Goal: Task Accomplishment & Management: Use online tool/utility

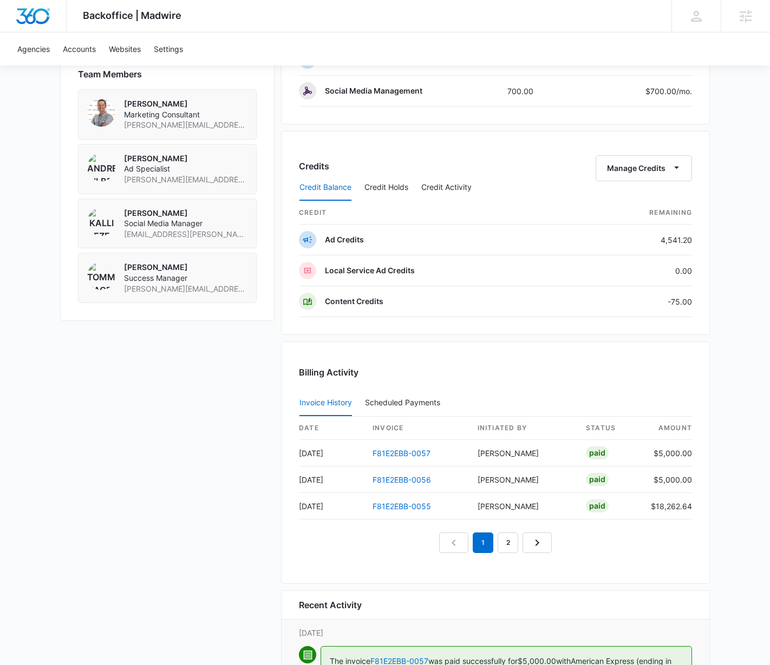
scroll to position [833, 0]
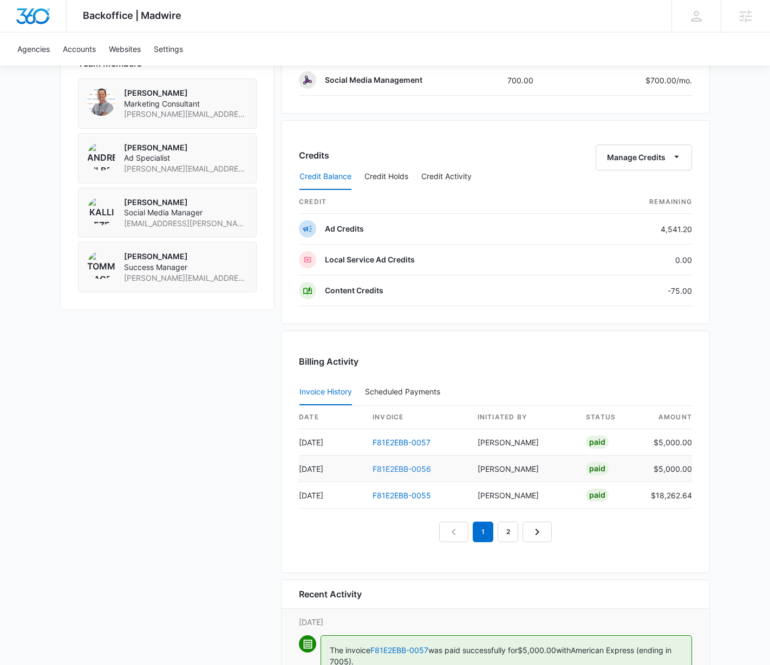
click at [391, 468] on link "F81E2EBB-0056" at bounding box center [401, 468] width 58 height 9
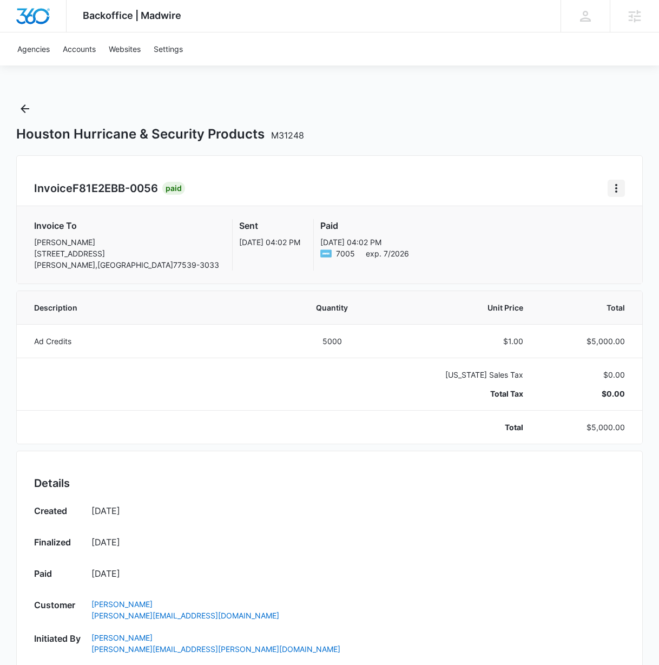
click at [613, 190] on icon "Home" at bounding box center [616, 188] width 13 height 13
click at [567, 223] on link "Download Invoice" at bounding box center [567, 218] width 63 height 9
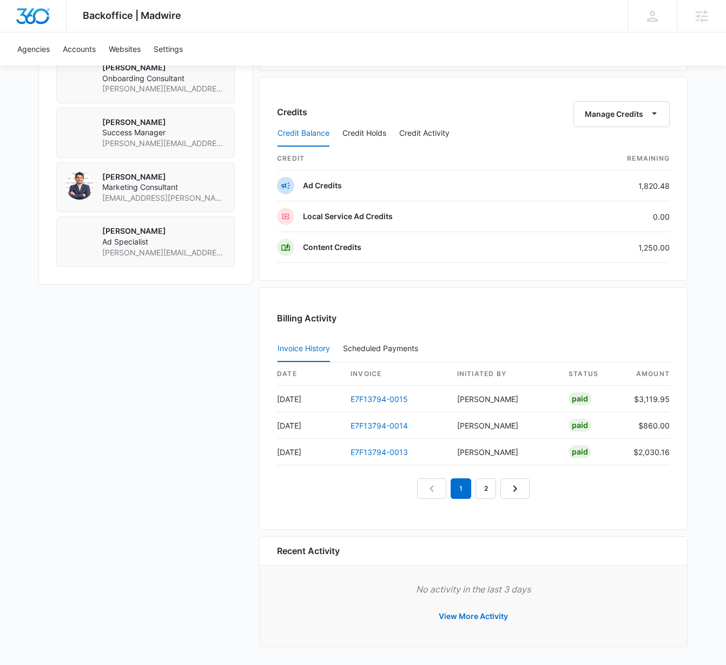
scroll to position [849, 0]
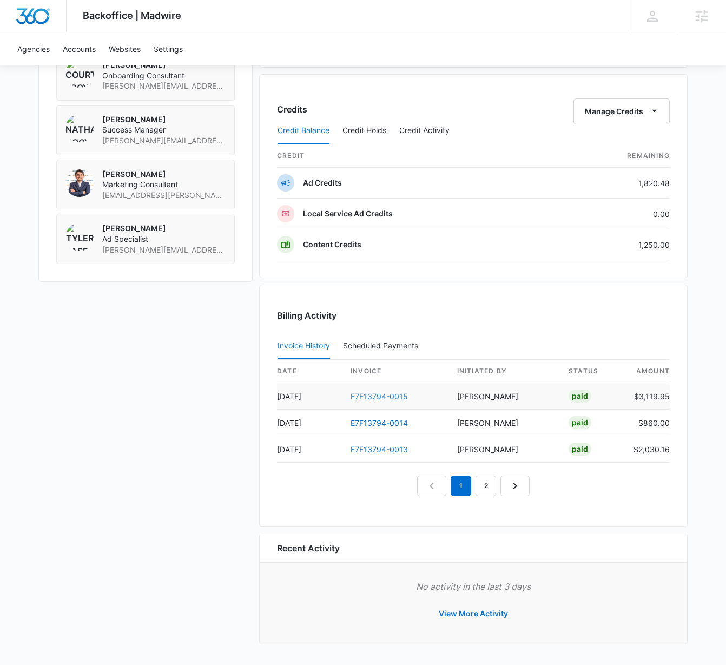
click at [374, 397] on link "E7F13794-0015" at bounding box center [379, 396] width 57 height 9
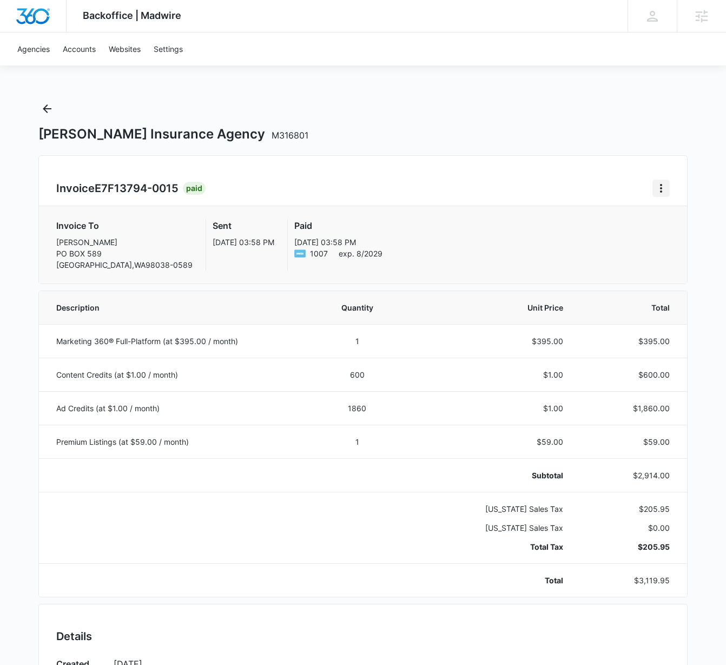
click at [660, 189] on icon "Home" at bounding box center [661, 188] width 13 height 13
click at [621, 215] on link "Download Invoice" at bounding box center [612, 218] width 63 height 9
click at [48, 109] on icon "Back" at bounding box center [47, 108] width 13 height 13
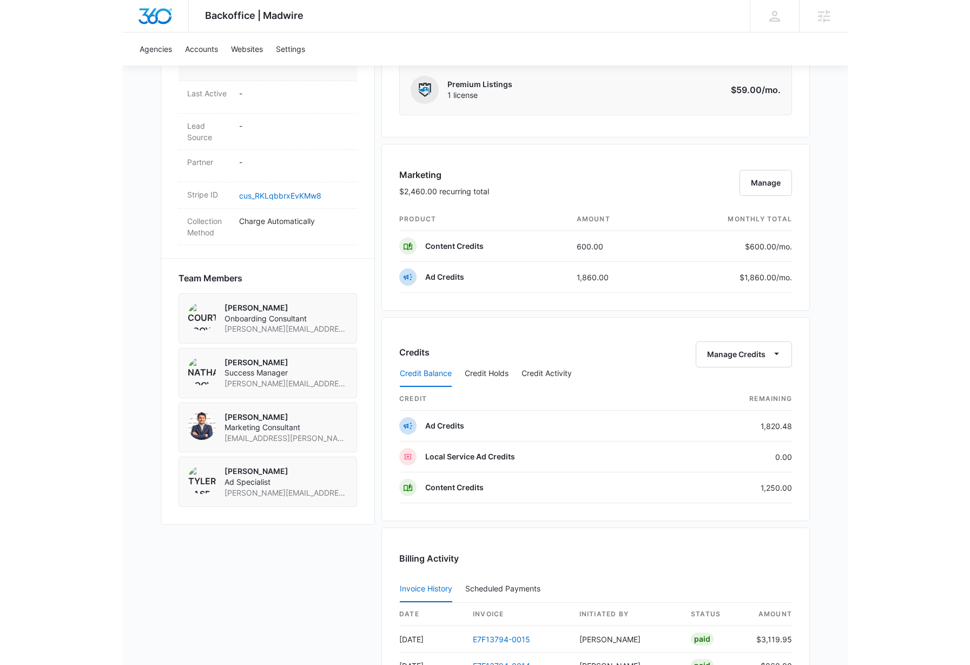
scroll to position [849, 0]
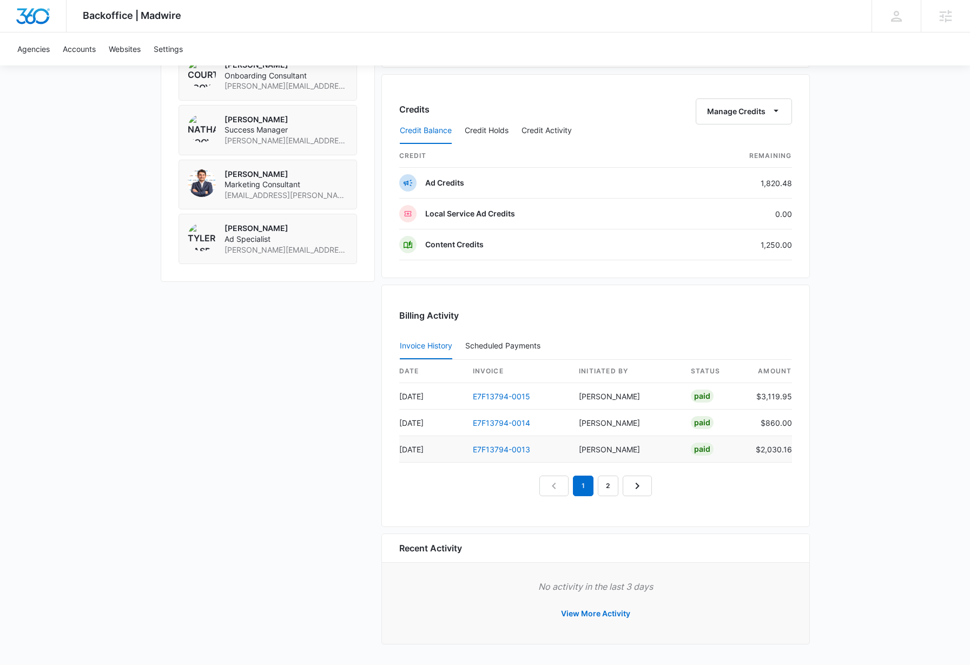
click at [483, 441] on td "E7F13794-0013" at bounding box center [517, 449] width 107 height 27
click at [483, 450] on link "E7F13794-0013" at bounding box center [501, 449] width 57 height 9
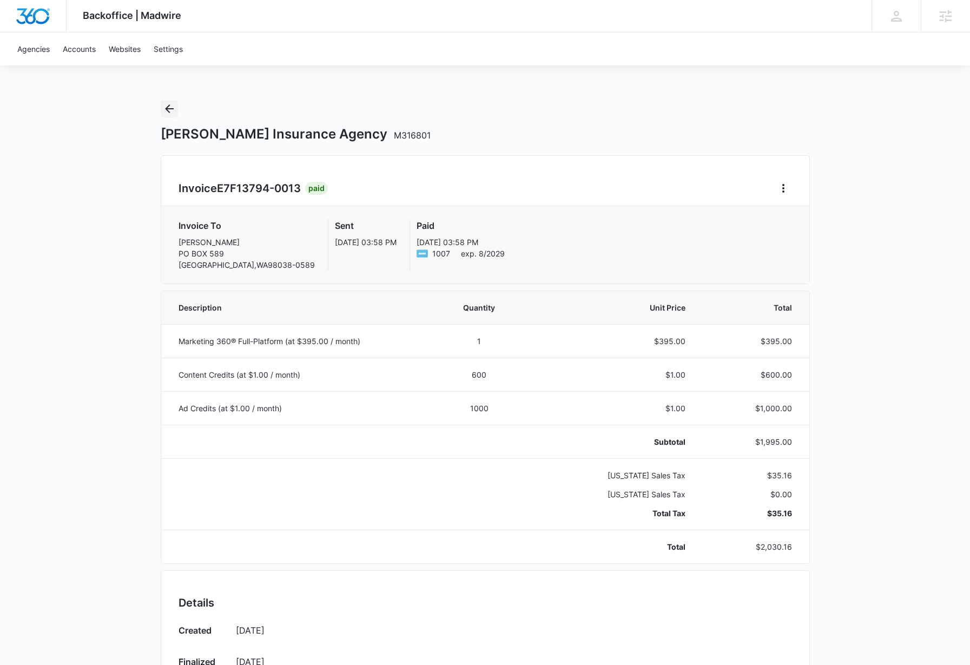
click at [162, 106] on button "Back" at bounding box center [169, 108] width 17 height 17
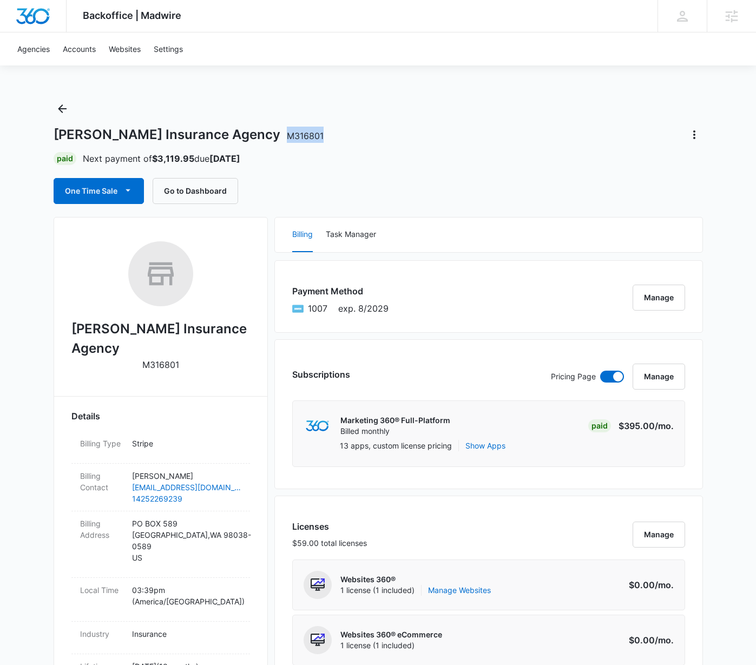
drag, startPoint x: 214, startPoint y: 134, endPoint x: 271, endPoint y: 132, distance: 56.8
click at [271, 132] on div "Patsel Insurance Agency M316801" at bounding box center [378, 134] width 649 height 17
copy span "M316801"
click at [441, 129] on div "Patsel Insurance Agency M316801" at bounding box center [378, 134] width 649 height 17
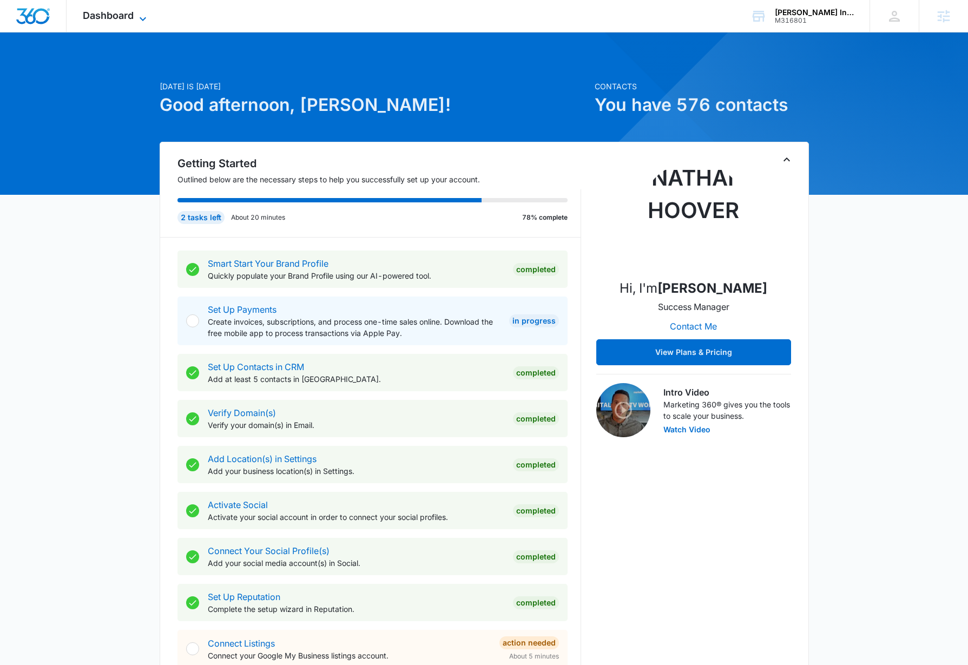
click at [121, 18] on span "Dashboard" at bounding box center [108, 15] width 51 height 11
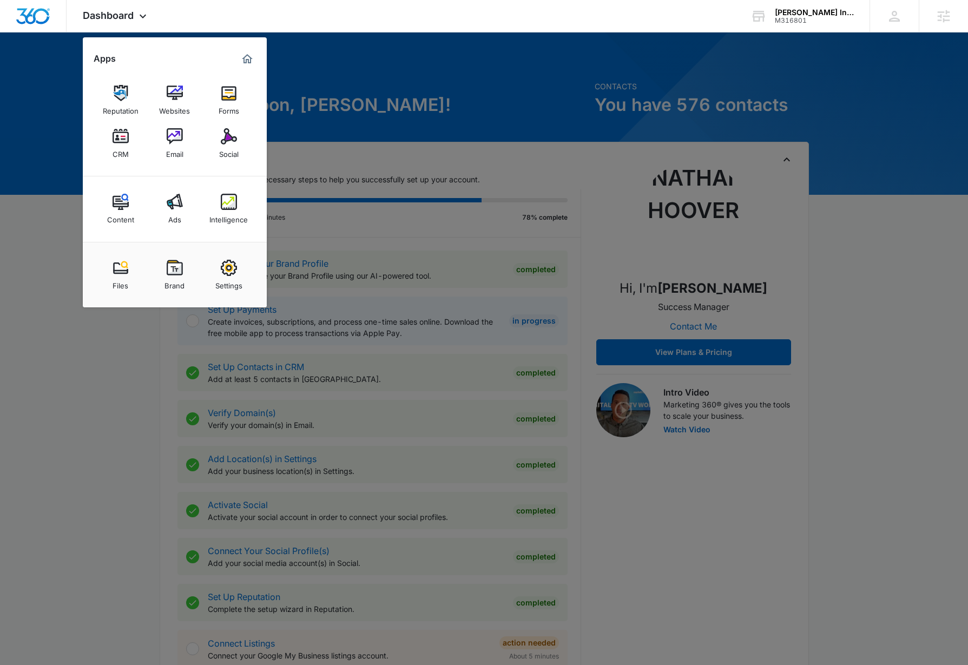
click at [239, 278] on div "Settings" at bounding box center [228, 283] width 27 height 14
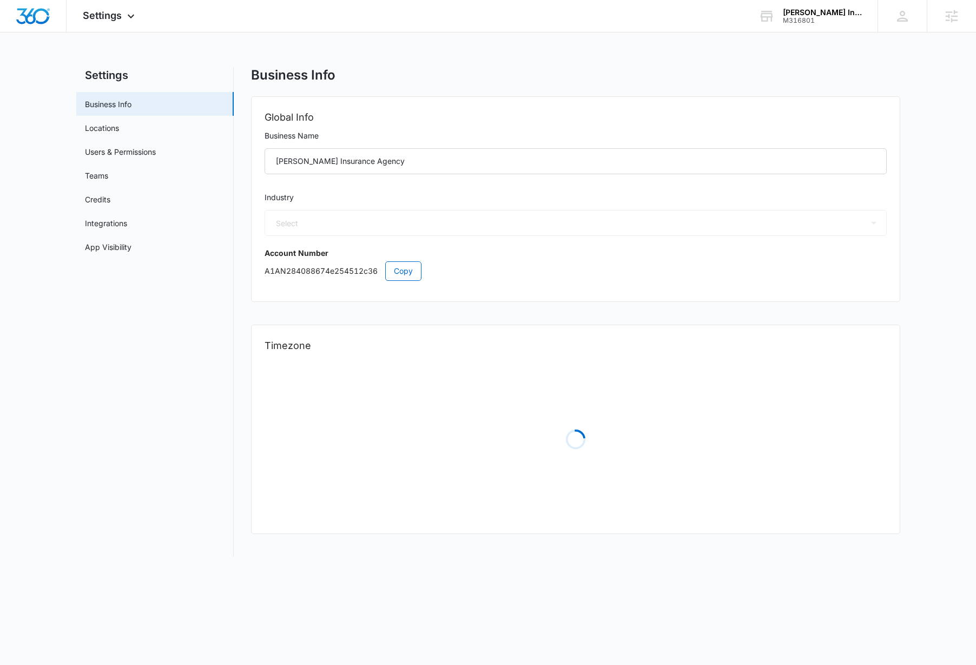
select select "34"
select select "US"
select select "America/[GEOGRAPHIC_DATA]"
click at [110, 150] on link "Users & Permissions" at bounding box center [120, 151] width 71 height 11
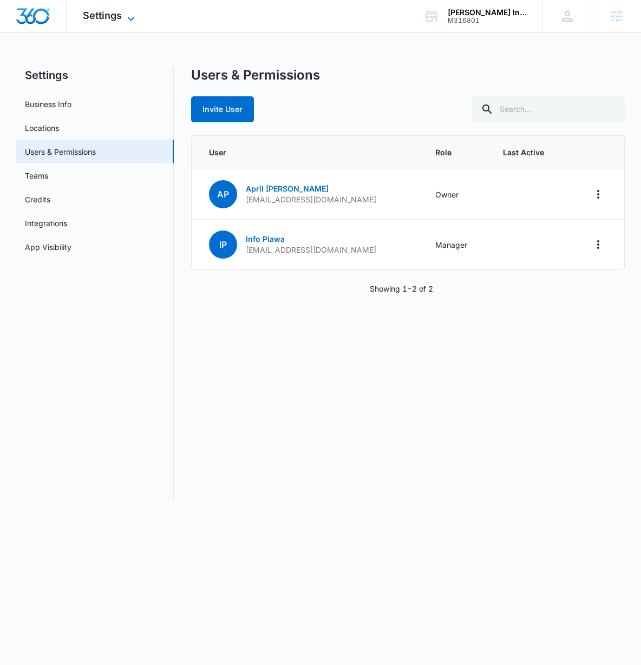
click at [129, 17] on icon at bounding box center [131, 19] width 6 height 4
click at [129, 16] on icon at bounding box center [130, 18] width 13 height 13
click at [134, 12] on icon at bounding box center [130, 18] width 13 height 13
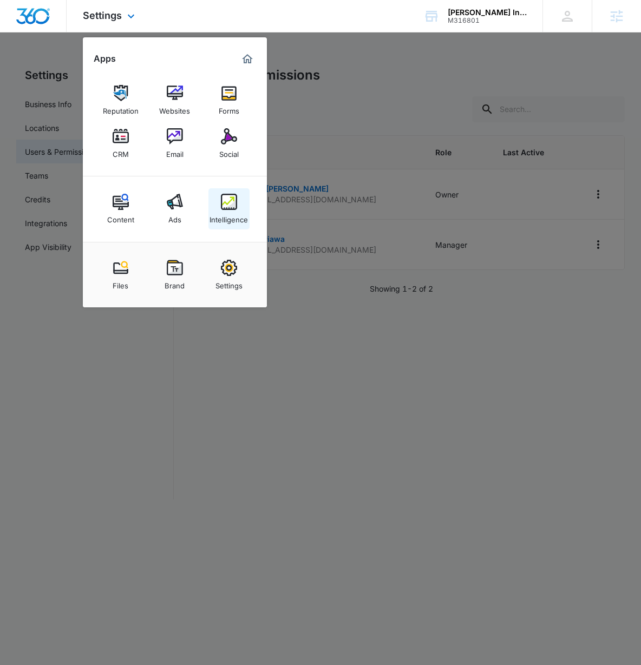
click at [237, 211] on div "Intelligence" at bounding box center [228, 217] width 38 height 14
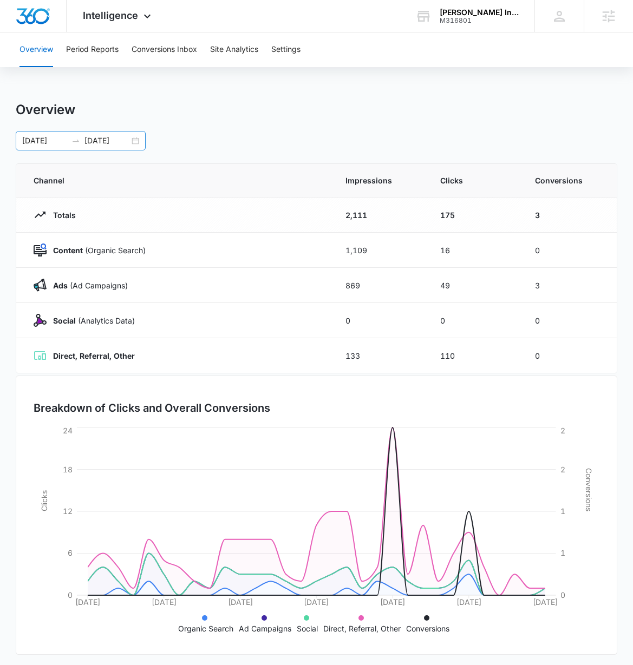
click at [44, 143] on input "[DATE]" at bounding box center [44, 141] width 45 height 12
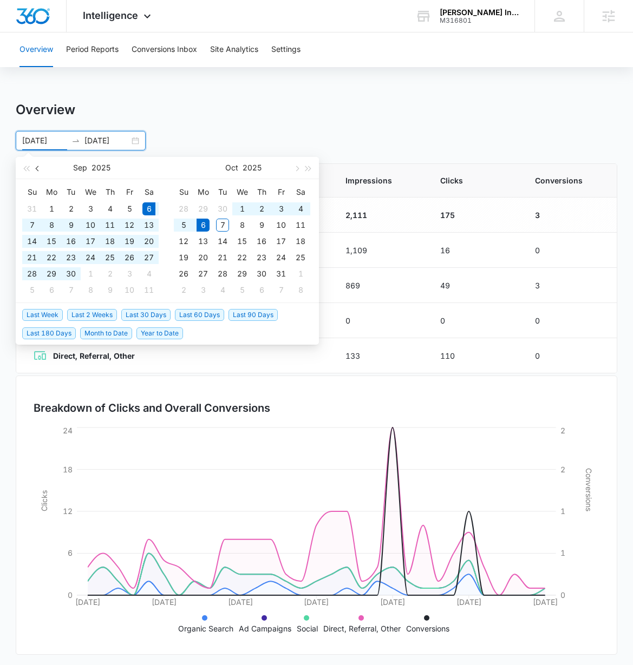
click at [38, 167] on span "button" at bounding box center [38, 168] width 5 height 5
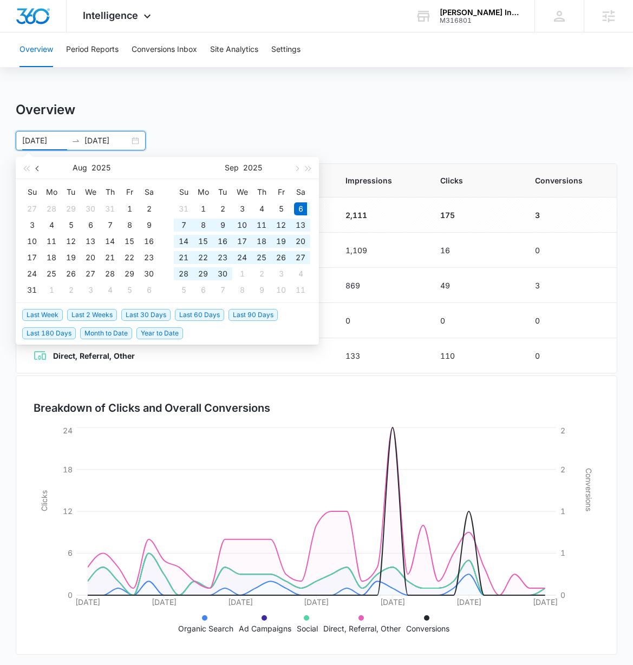
click at [38, 167] on span "button" at bounding box center [38, 168] width 5 height 5
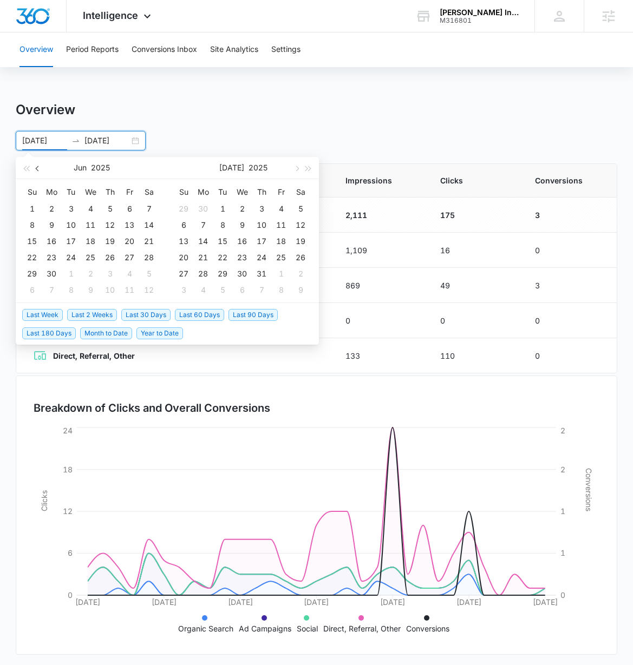
click at [38, 167] on span "button" at bounding box center [38, 168] width 5 height 5
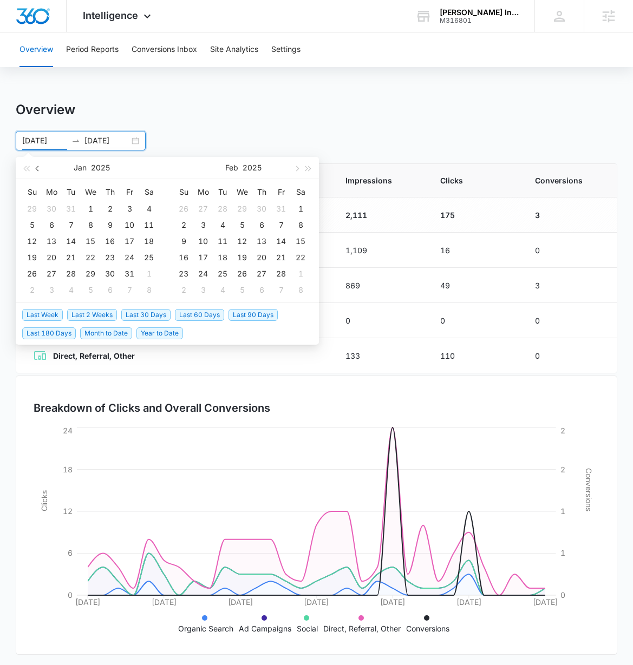
click at [38, 167] on span "button" at bounding box center [38, 168] width 5 height 5
click at [296, 166] on span "button" at bounding box center [295, 168] width 5 height 5
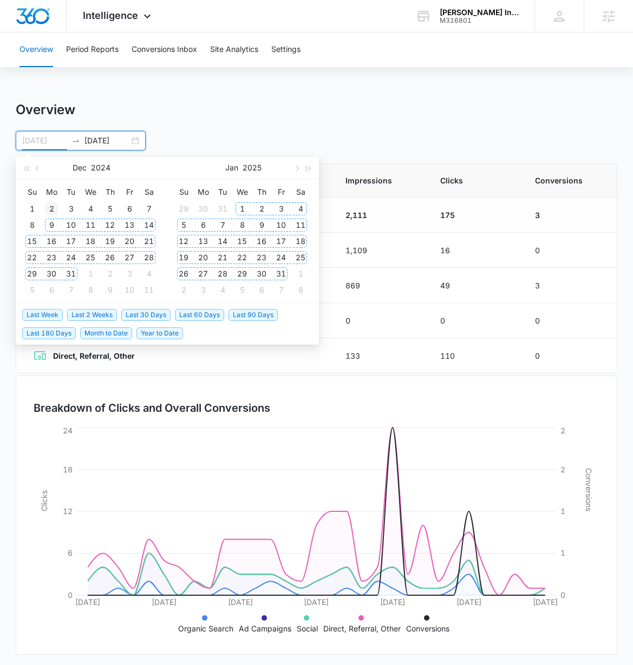
type input "[DATE]"
click at [54, 207] on div "2" at bounding box center [51, 208] width 13 height 13
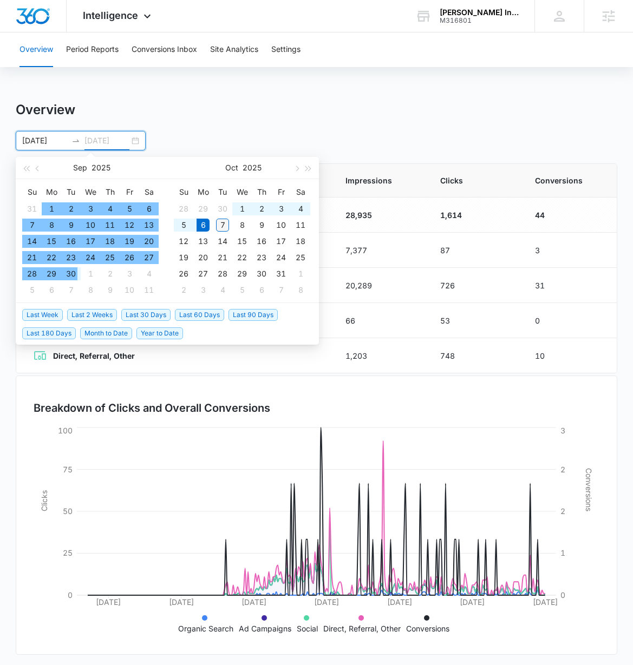
type input "[DATE]"
click at [221, 223] on div "7" at bounding box center [222, 225] width 13 height 13
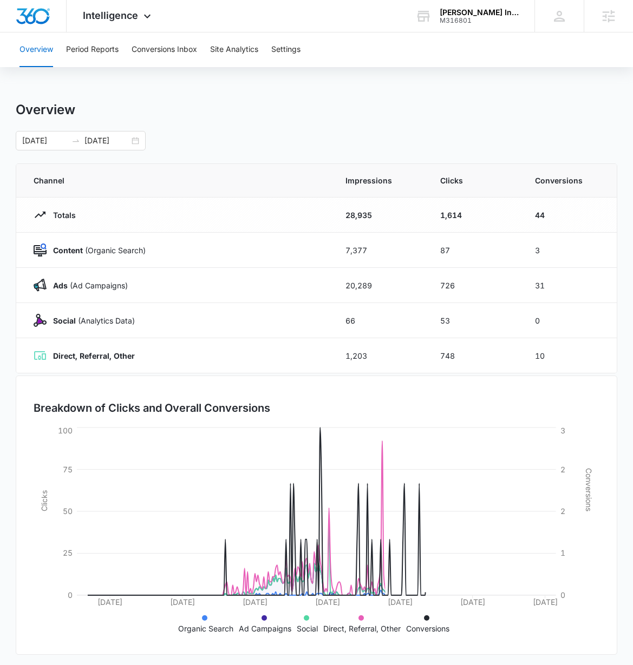
click at [367, 106] on div "Overview" at bounding box center [316, 110] width 601 height 16
